Goal: Task Accomplishment & Management: Use online tool/utility

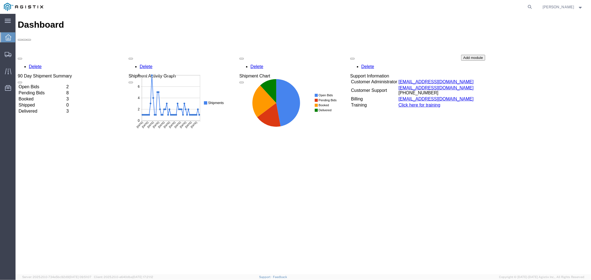
click at [47, 84] on td "Open Bids" at bounding box center [41, 87] width 47 height 6
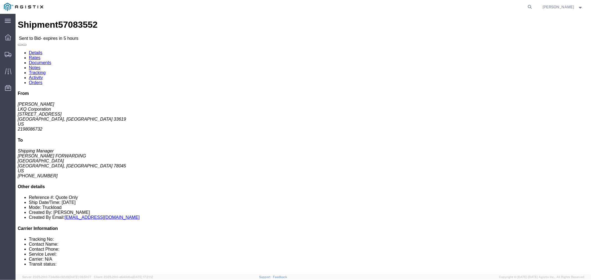
click button "button"
click link "Notes"
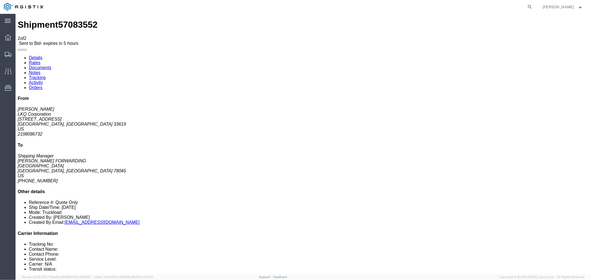
click at [40, 60] on link "Rates" at bounding box center [35, 62] width 12 height 5
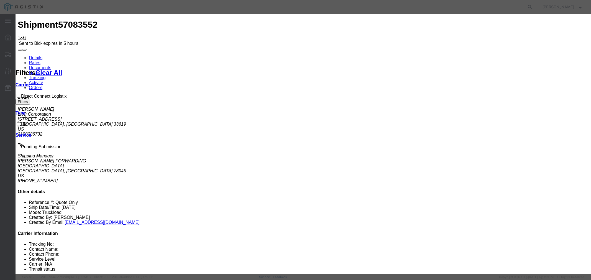
select select "4506"
drag, startPoint x: 335, startPoint y: 64, endPoint x: 338, endPoint y: 67, distance: 3.9
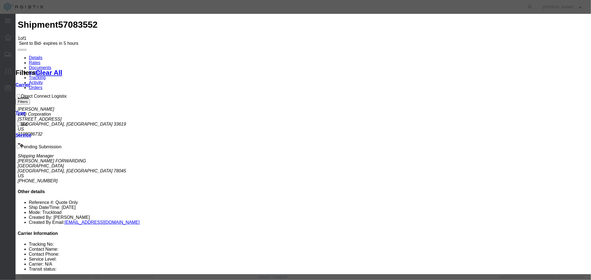
select select "15907"
drag, startPoint x: 418, startPoint y: 61, endPoint x: 421, endPoint y: 61, distance: 3.3
type input "DCL"
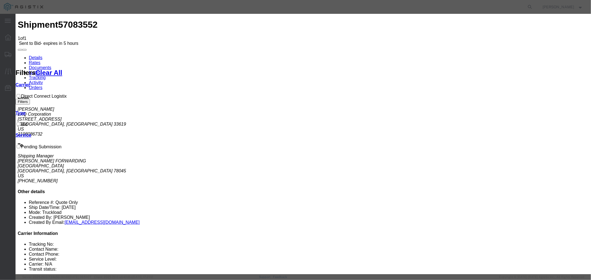
type input "3450"
